Goal: Find contact information: Find contact information

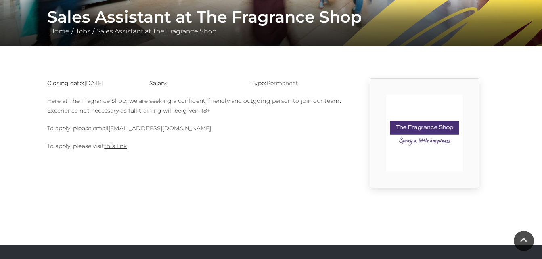
scroll to position [167, 0]
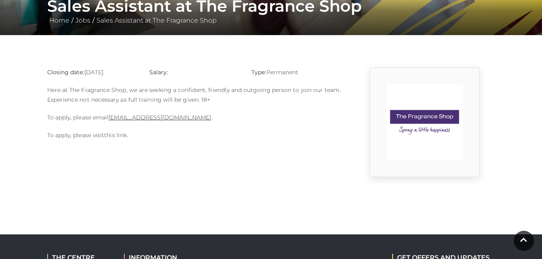
click at [120, 135] on link "this link" at bounding box center [115, 135] width 23 height 7
click at [153, 117] on link "[EMAIL_ADDRESS][DOMAIN_NAME]" at bounding box center [160, 117] width 103 height 7
click at [167, 119] on link "[EMAIL_ADDRESS][DOMAIN_NAME]" at bounding box center [160, 117] width 103 height 7
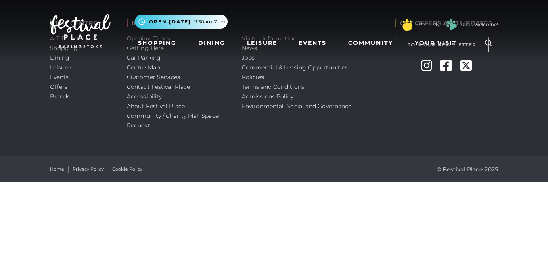
click at [548, 18] on html "Skip to Navigation Skip to Content Toggle navigation .st5{fill:none;stroke:#FFF…" at bounding box center [274, 91] width 548 height 182
